Goal: Task Accomplishment & Management: Use online tool/utility

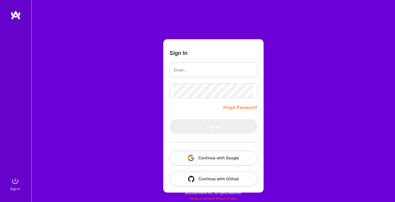
type input "[PERSON_NAME][EMAIL_ADDRESS][PERSON_NAME][DOMAIN_NAME]"
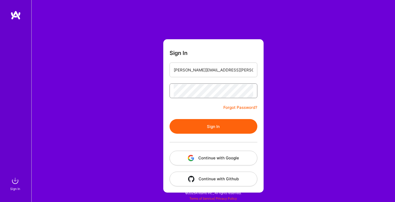
click at [170, 119] on button "Sign In" at bounding box center [214, 126] width 88 height 15
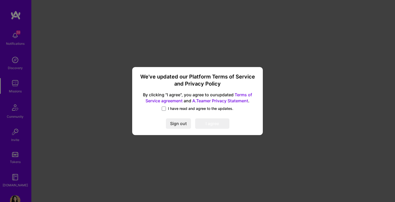
click at [214, 110] on span "I have read and agree to the updates." at bounding box center [200, 108] width 65 height 5
click at [0, 0] on input "I have read and agree to the updates." at bounding box center [0, 0] width 0 height 0
click at [216, 122] on button "I agree" at bounding box center [212, 123] width 34 height 10
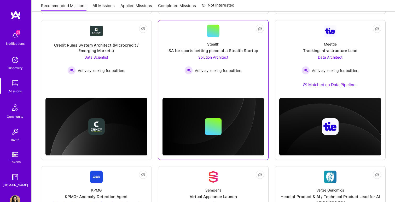
scroll to position [281, 0]
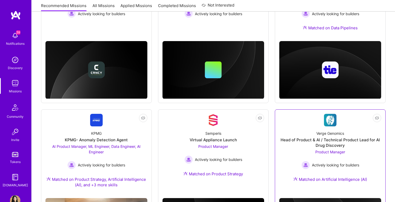
click at [326, 134] on div "Verge Genomics" at bounding box center [331, 132] width 28 height 5
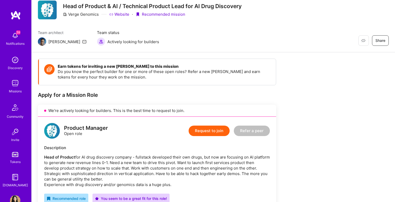
scroll to position [19, 0]
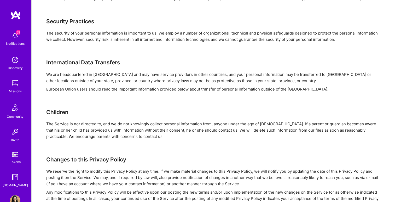
scroll to position [1109, 0]
